Goal: Task Accomplishment & Management: Use online tool/utility

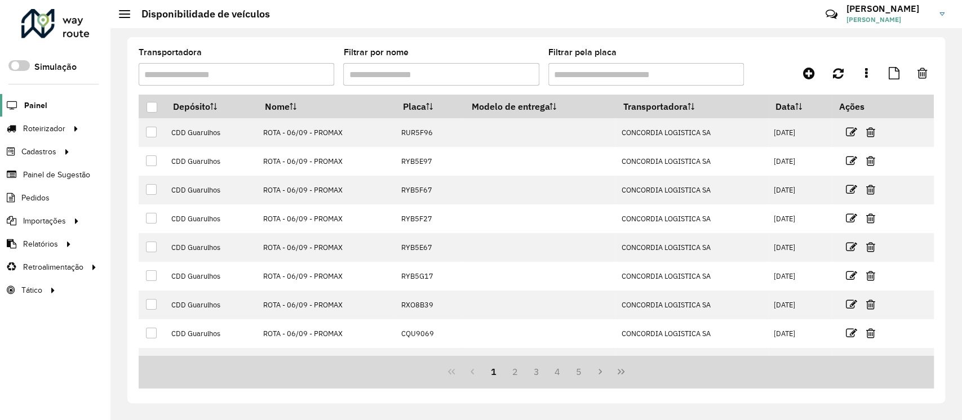
drag, startPoint x: 0, startPoint y: 0, endPoint x: 27, endPoint y: 104, distance: 107.7
click at [27, 104] on span "Painel" at bounding box center [35, 106] width 23 height 12
click at [35, 108] on span "Painel" at bounding box center [35, 106] width 23 height 12
click at [135, 130] on span "Entregas" at bounding box center [144, 129] width 32 height 12
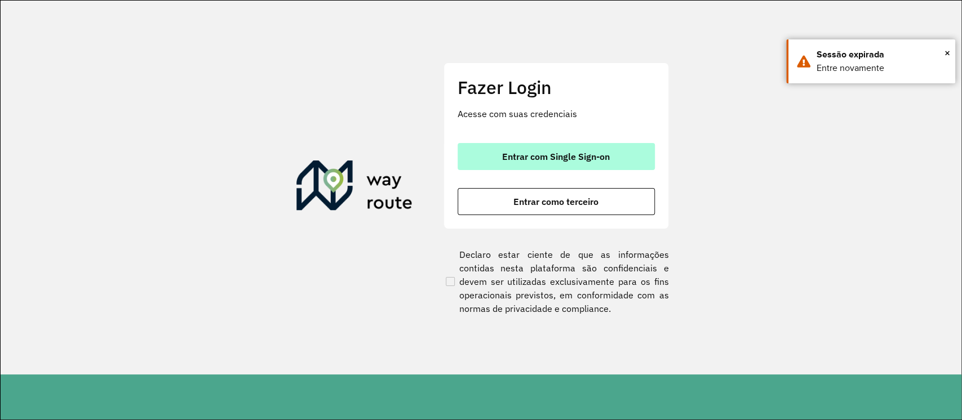
click at [621, 147] on button "Entrar com Single Sign-on" at bounding box center [555, 156] width 197 height 27
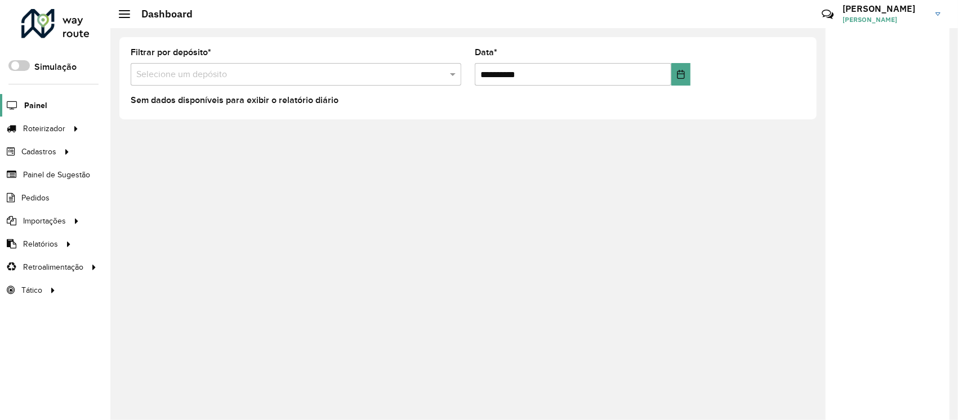
click at [29, 96] on link "Painel" at bounding box center [23, 105] width 47 height 23
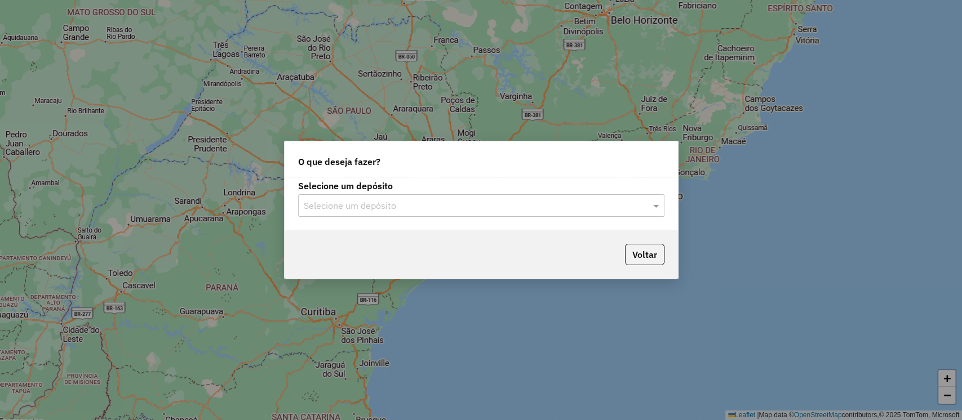
click at [330, 206] on input "text" at bounding box center [470, 206] width 332 height 14
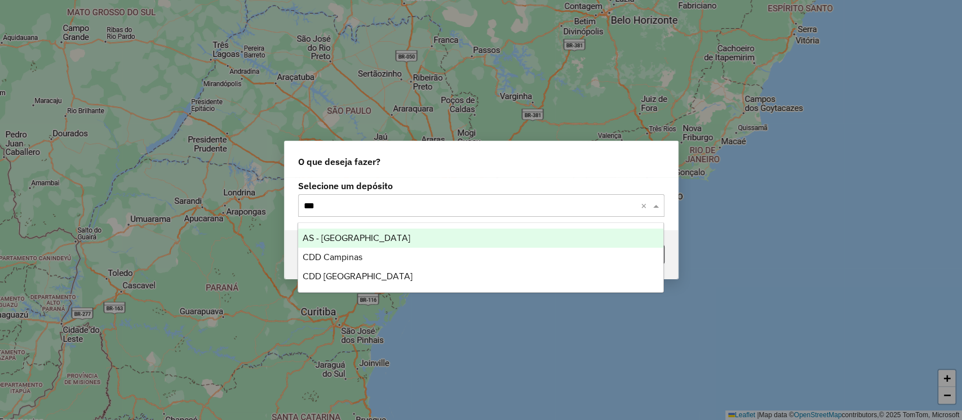
type input "****"
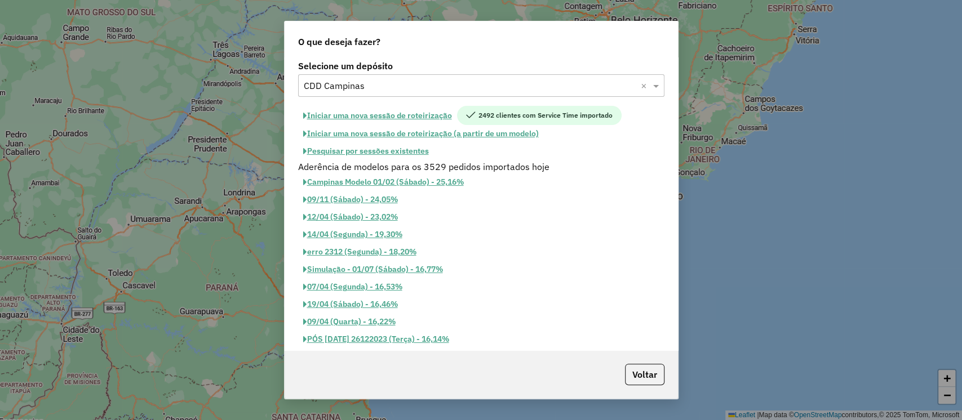
click at [345, 110] on button "Iniciar uma nova sessão de roteirização" at bounding box center [377, 115] width 159 height 19
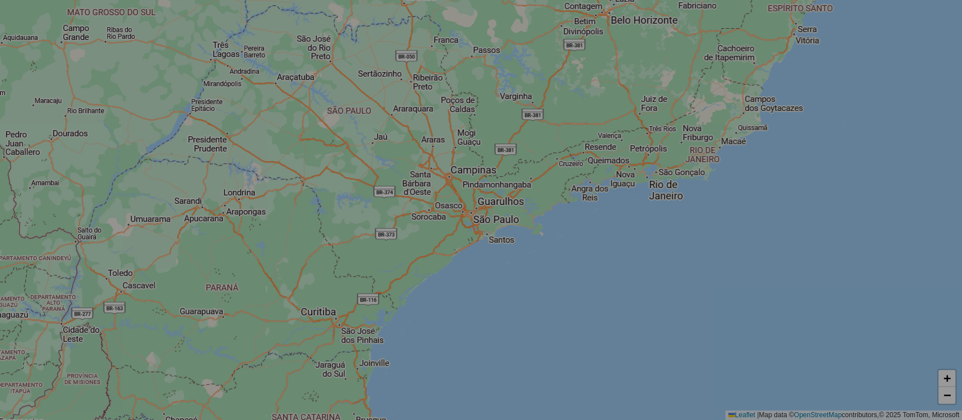
select select "*"
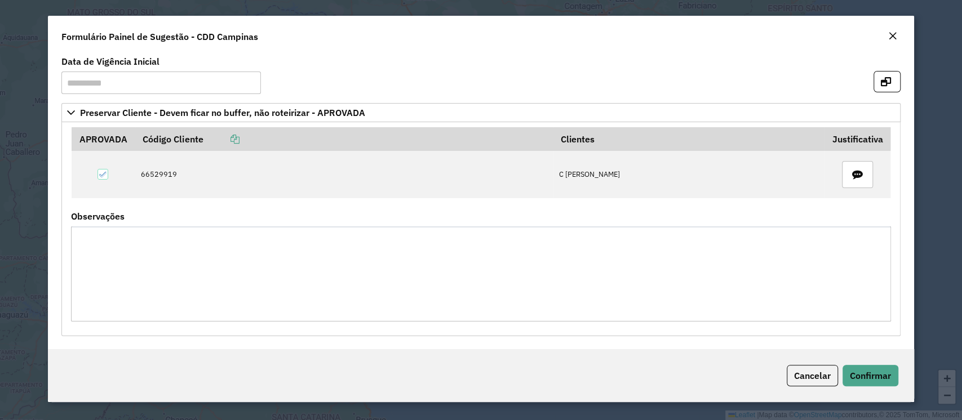
scroll to position [1, 0]
click at [886, 87] on button "button" at bounding box center [886, 80] width 27 height 21
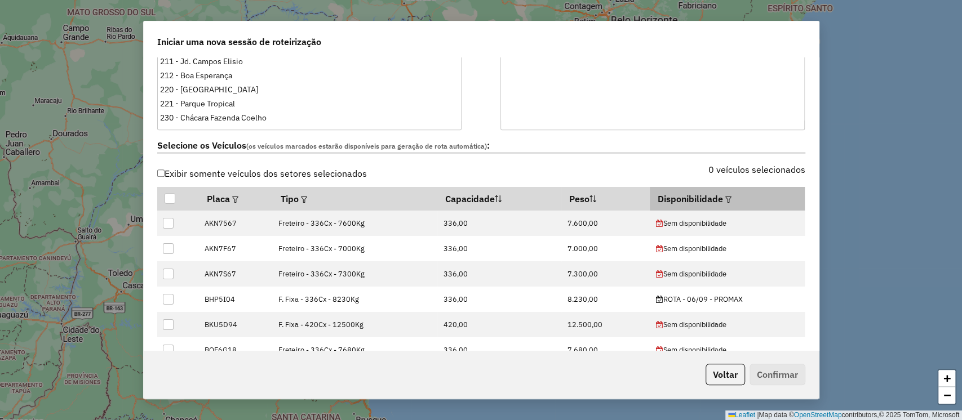
scroll to position [375, 0]
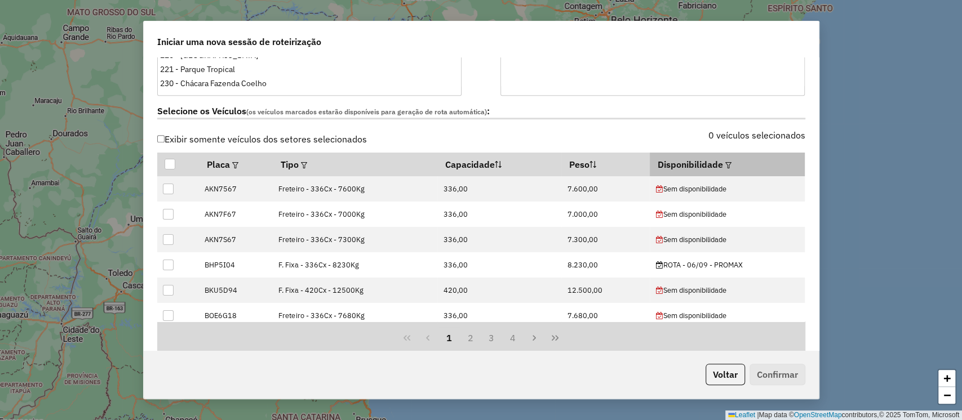
click at [725, 162] on em at bounding box center [728, 165] width 6 height 6
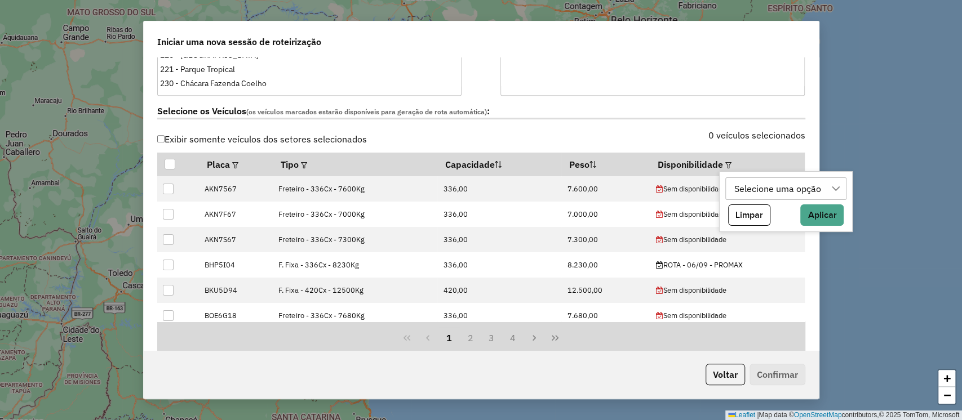
click at [785, 189] on div "Selecione uma opção" at bounding box center [777, 188] width 95 height 21
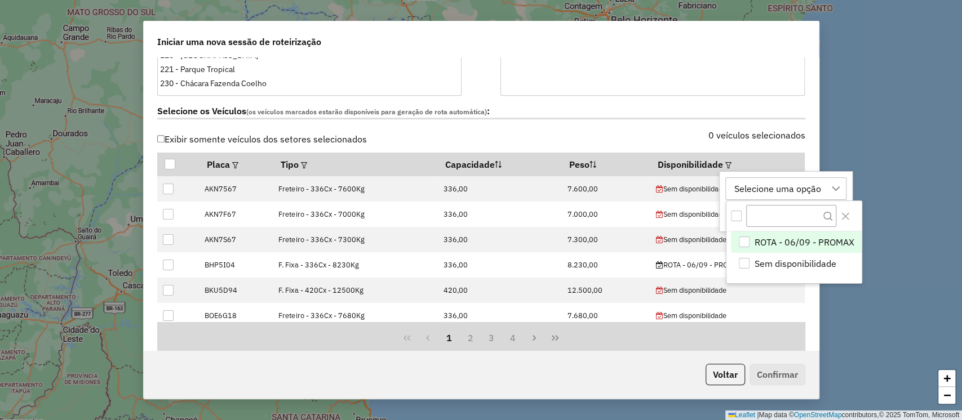
scroll to position [8, 51]
click at [783, 243] on span "ROTA - 06/09 - PROMAX" at bounding box center [804, 242] width 100 height 14
click at [843, 218] on icon "Close" at bounding box center [845, 216] width 9 height 9
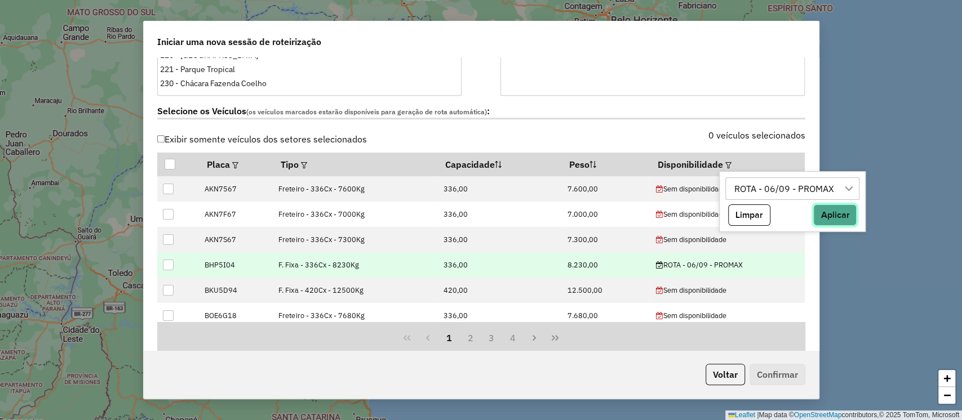
click at [833, 220] on button "Aplicar" at bounding box center [834, 214] width 43 height 21
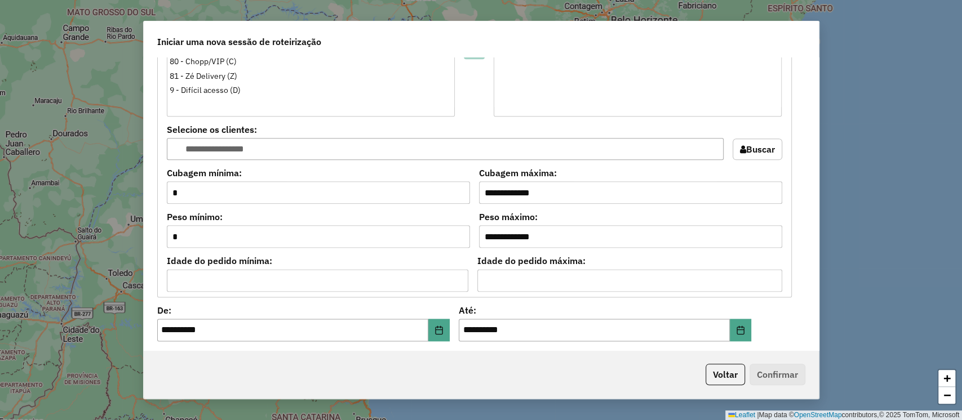
scroll to position [1219, 0]
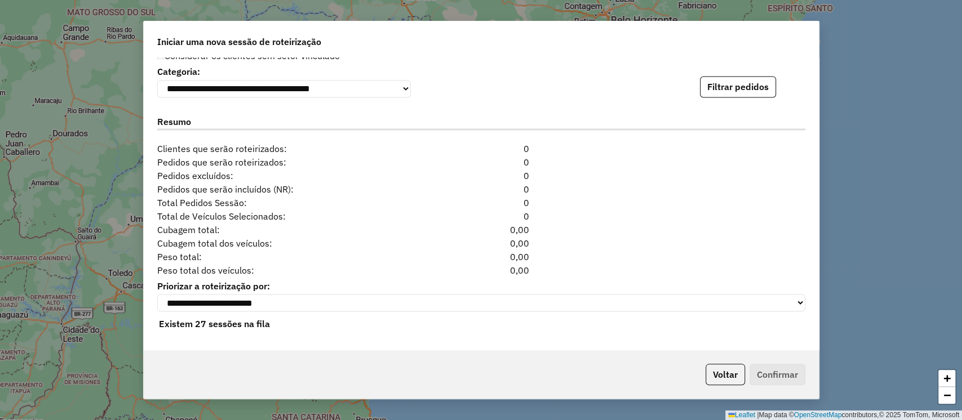
click at [727, 99] on div "**********" at bounding box center [481, 203] width 675 height 292
click at [724, 88] on button "Filtrar pedidos" at bounding box center [738, 86] width 76 height 21
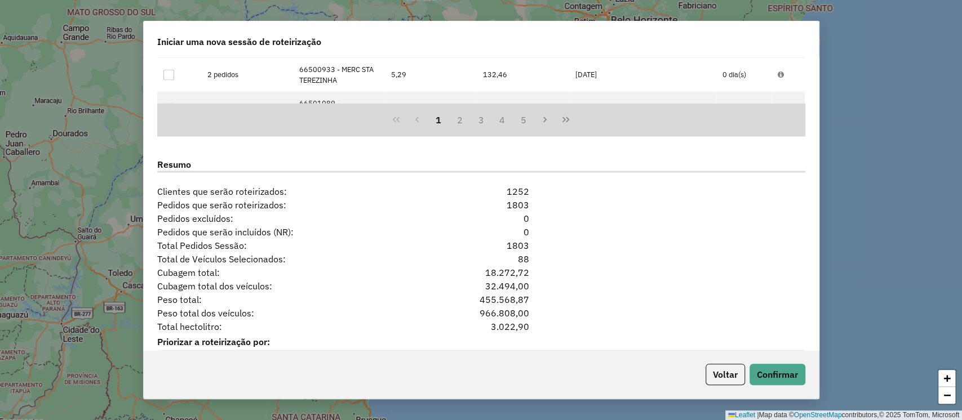
scroll to position [1465, 0]
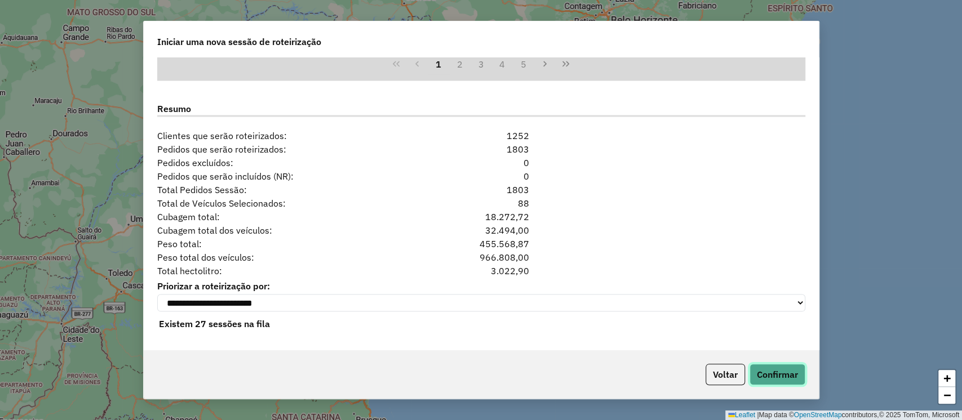
click at [784, 366] on button "Confirmar" at bounding box center [777, 374] width 56 height 21
